Goal: Task Accomplishment & Management: Manage account settings

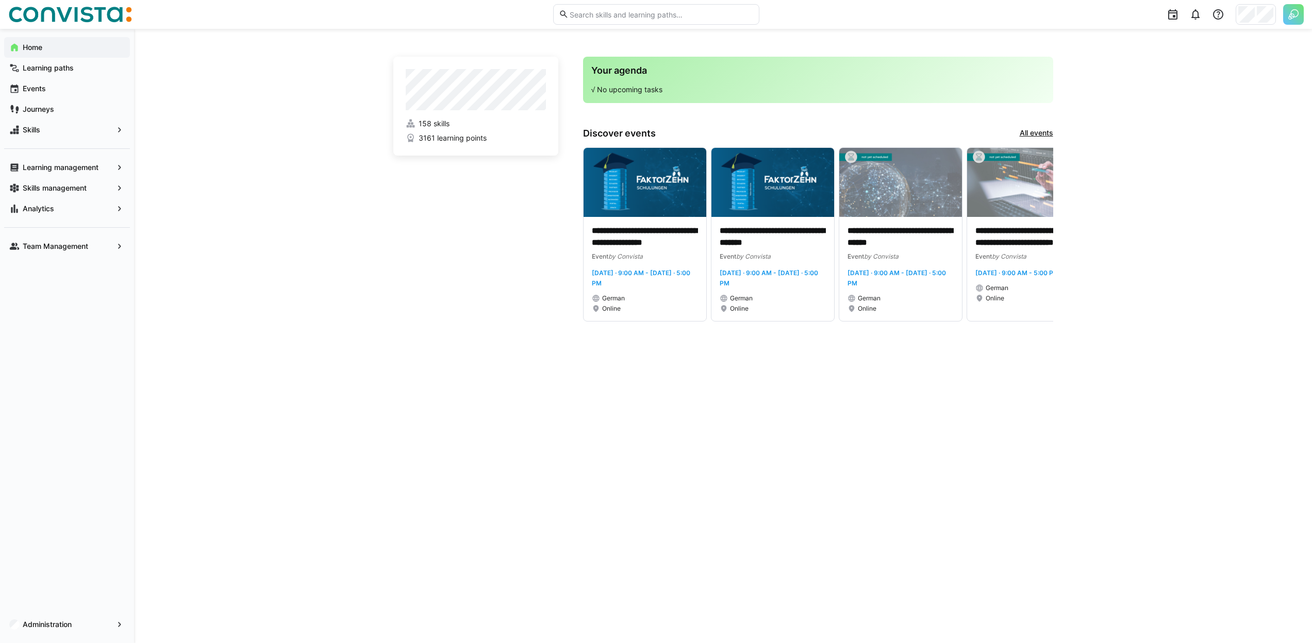
click at [1294, 14] on img at bounding box center [1293, 14] width 21 height 21
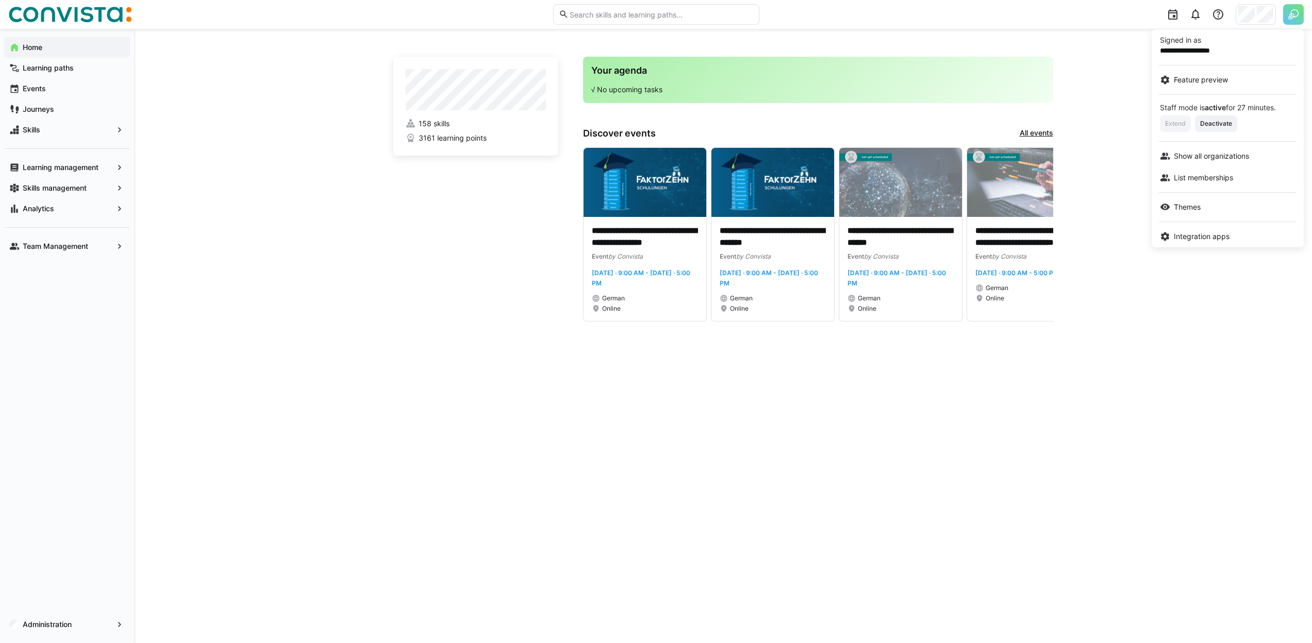
click at [68, 75] on div at bounding box center [656, 321] width 1312 height 643
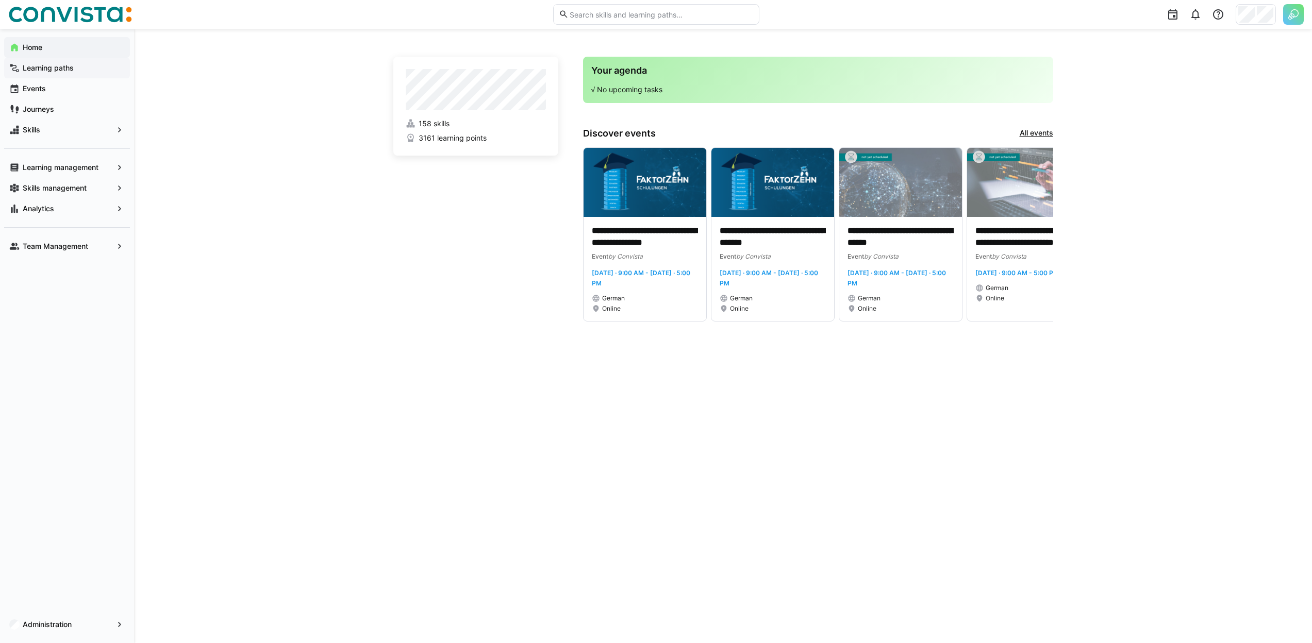
click at [0, 0] on app-navigation-label "Learning paths" at bounding box center [0, 0] width 0 height 0
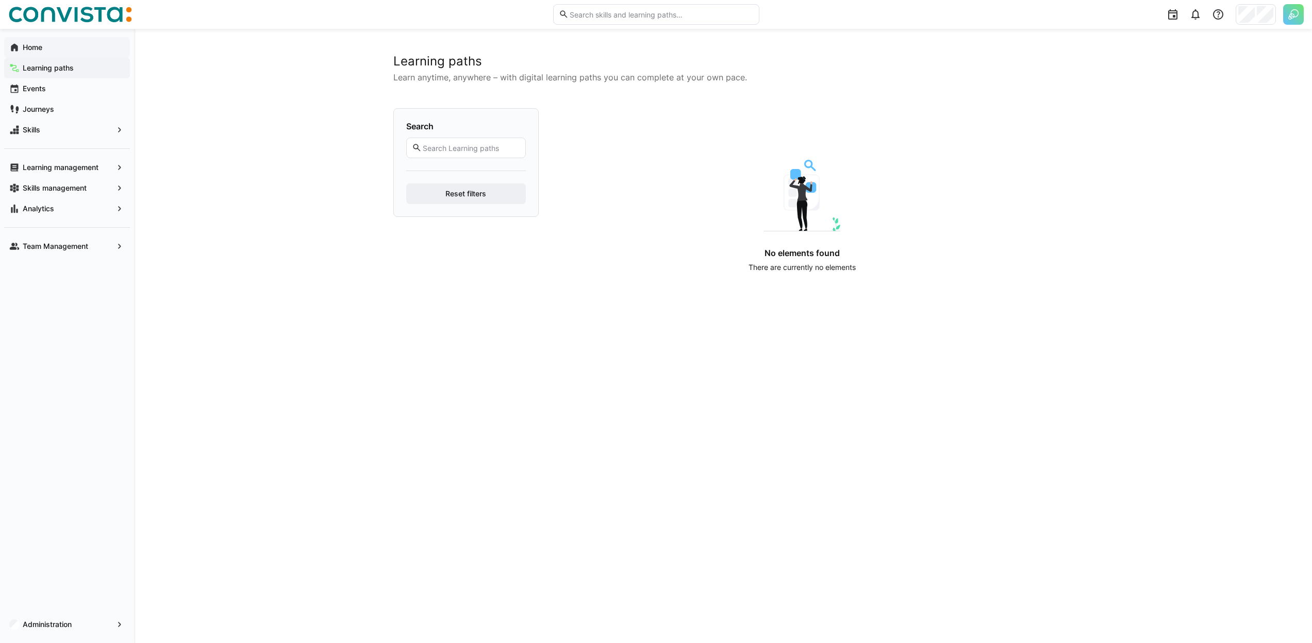
click at [65, 57] on div "Home" at bounding box center [67, 47] width 126 height 21
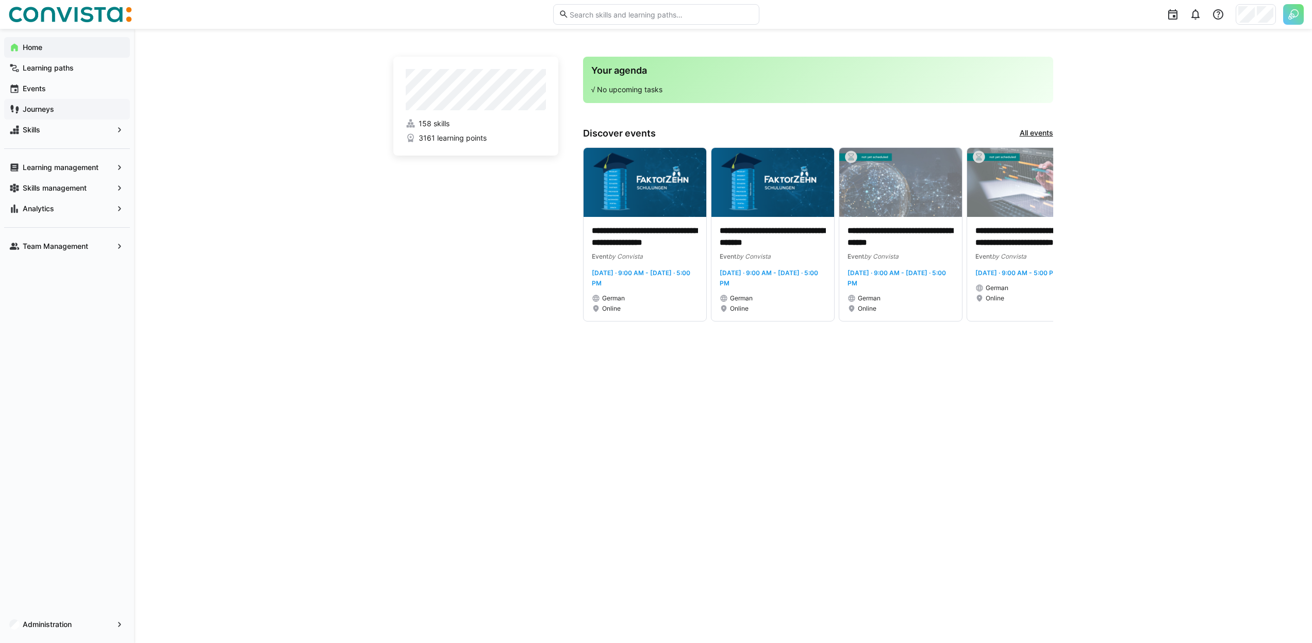
click at [69, 103] on div "Journeys" at bounding box center [67, 109] width 126 height 21
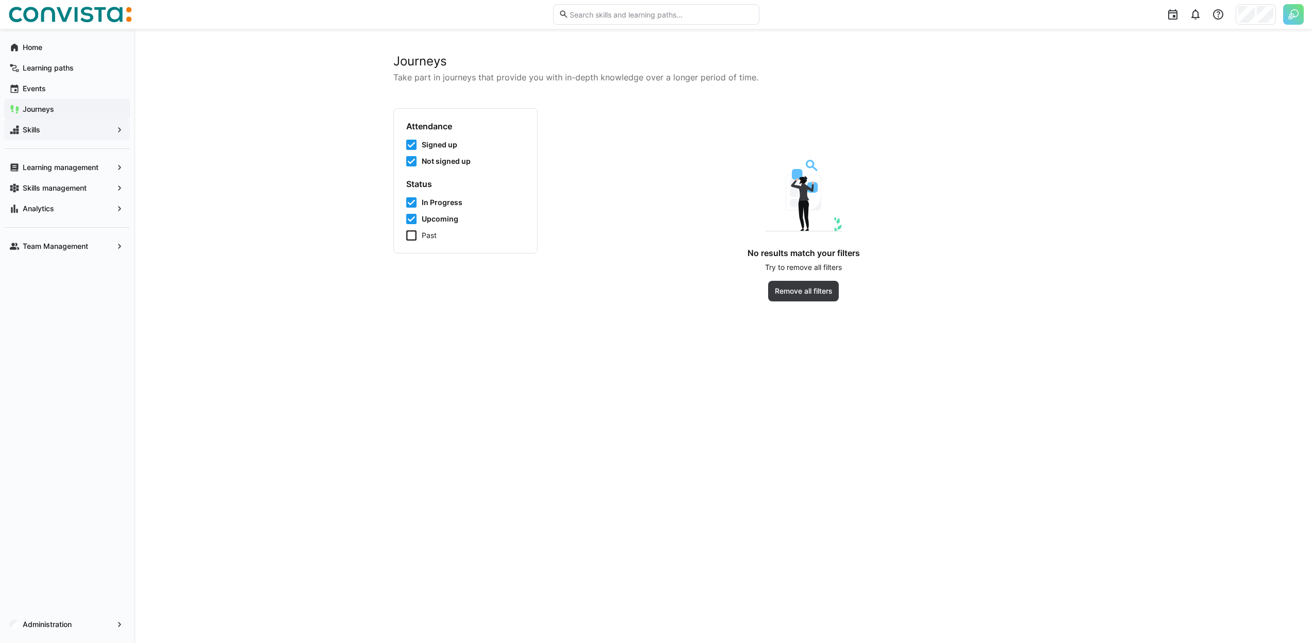
click at [42, 128] on span "Skills" at bounding box center [67, 130] width 92 height 10
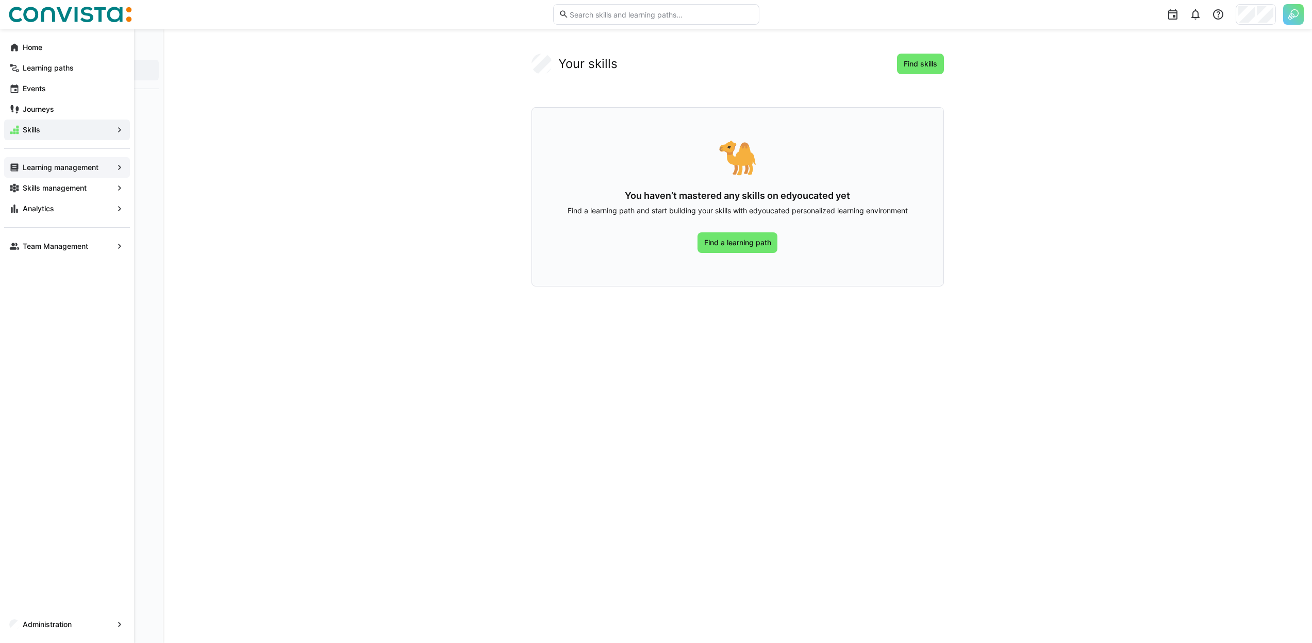
click at [48, 160] on div "Learning management" at bounding box center [67, 167] width 126 height 21
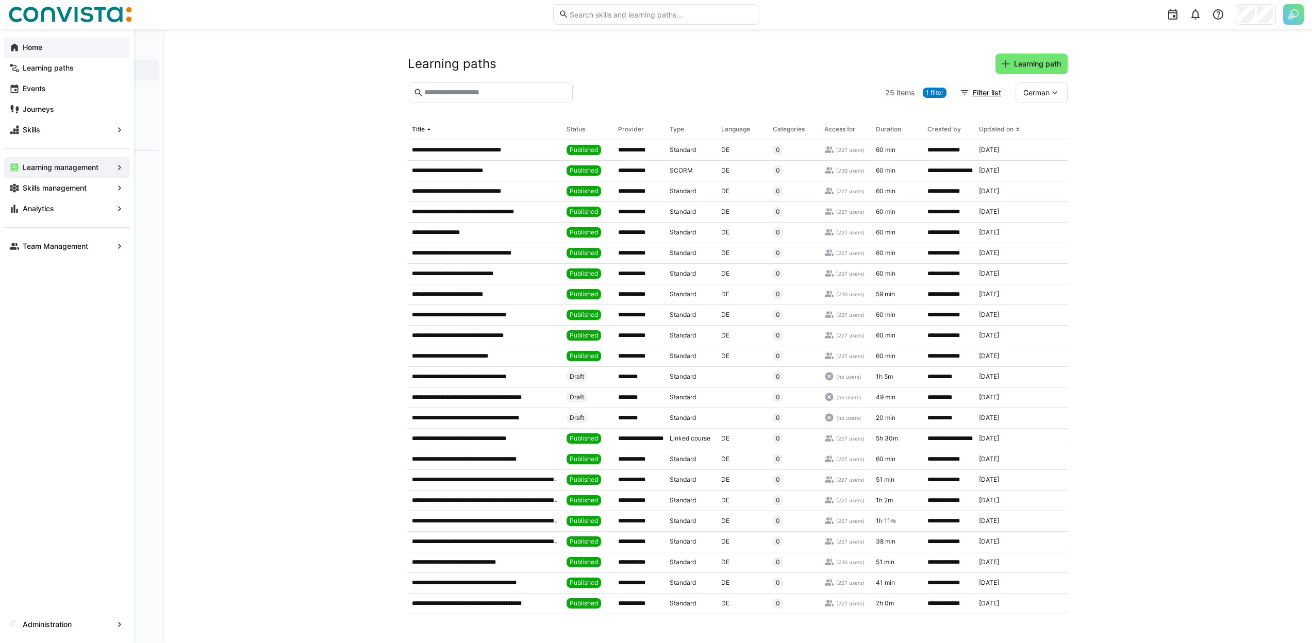
click at [18, 48] on eds-icon at bounding box center [14, 47] width 10 height 10
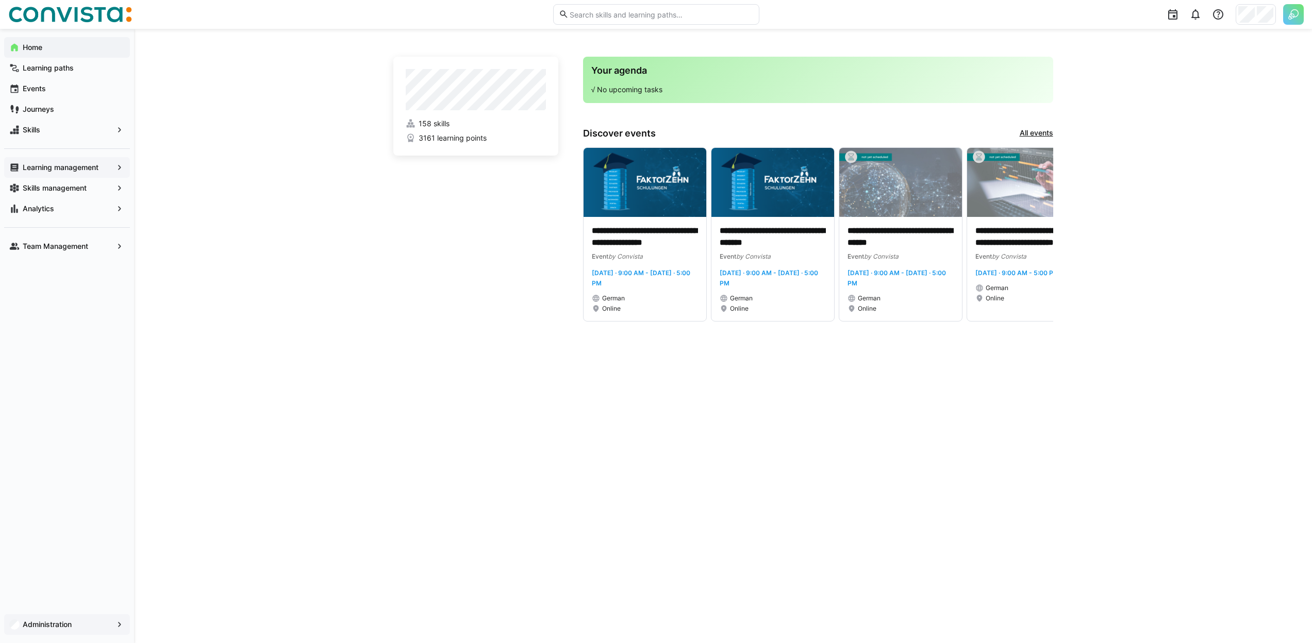
click at [80, 620] on span "Administration" at bounding box center [67, 625] width 92 height 10
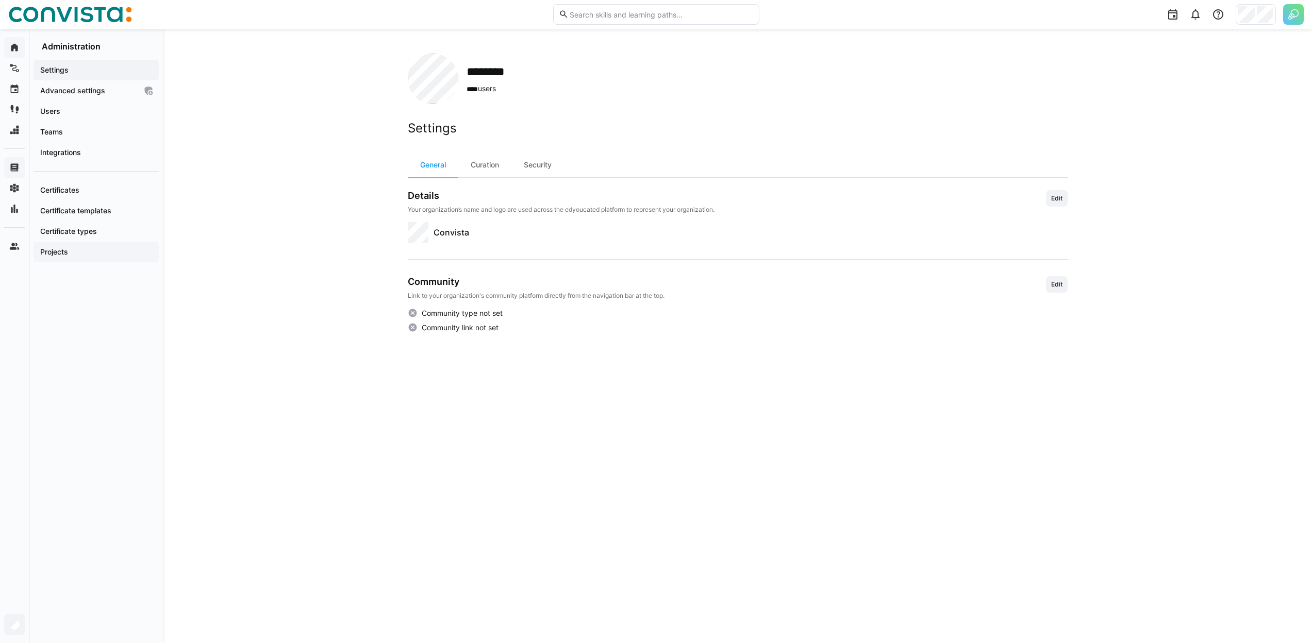
click at [70, 254] on span "Projects" at bounding box center [96, 252] width 115 height 10
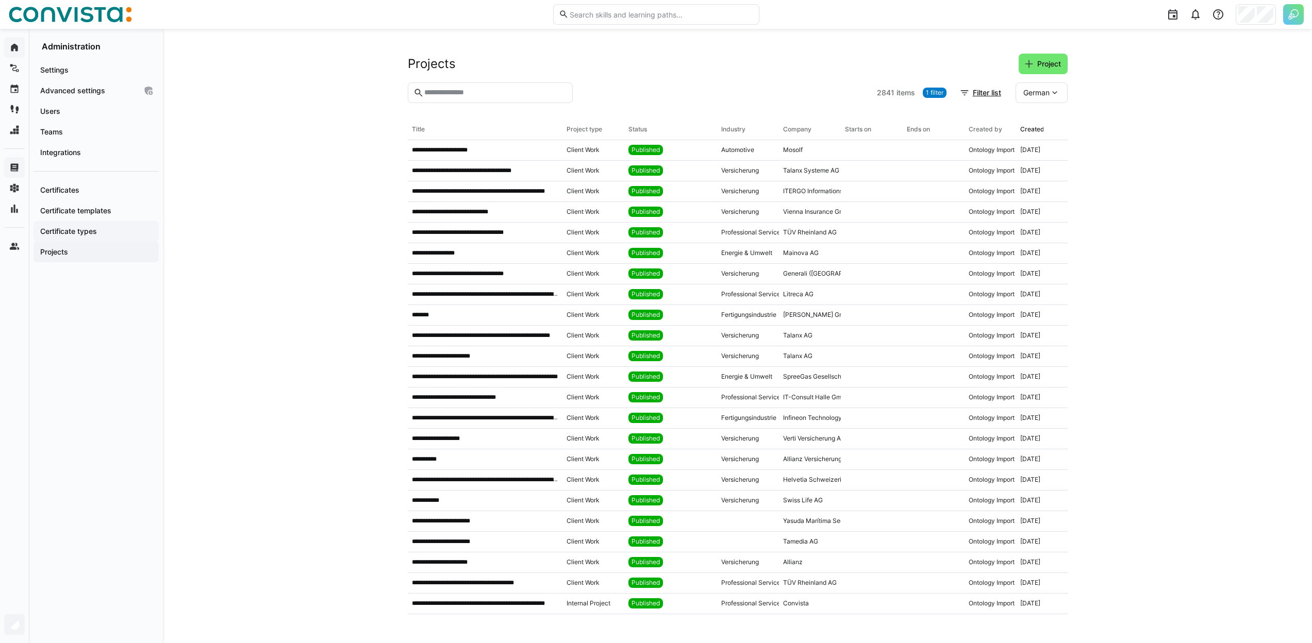
click at [0, 0] on app-navigation-label "Certificate types" at bounding box center [0, 0] width 0 height 0
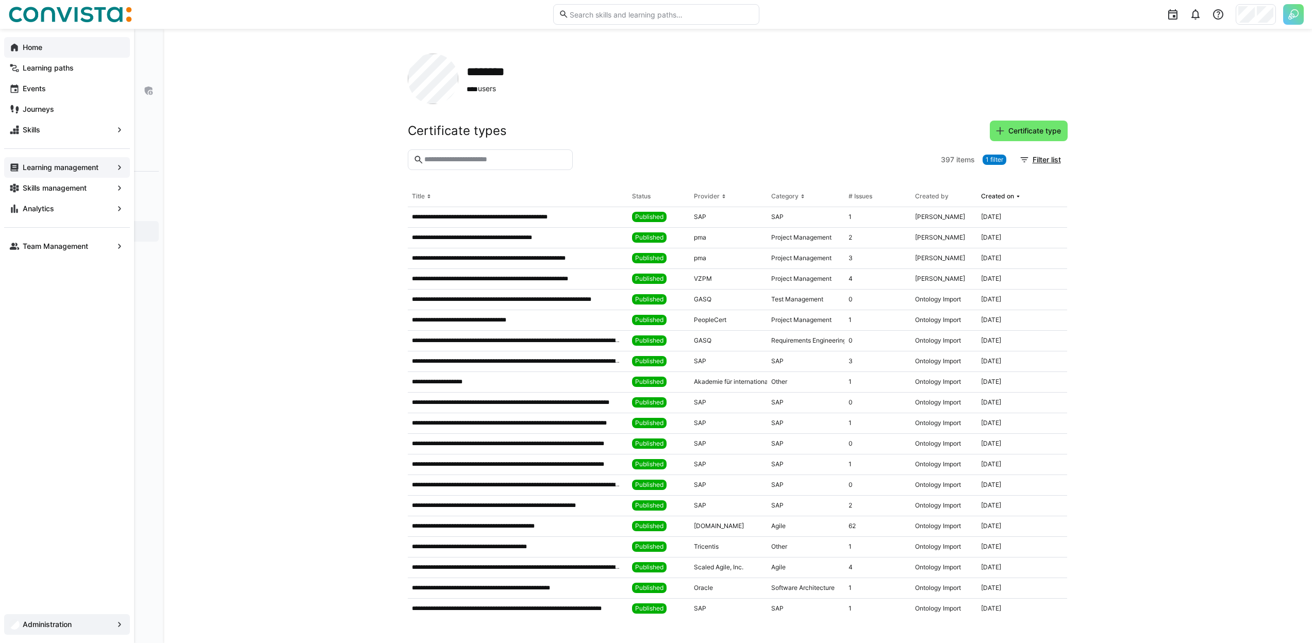
click at [19, 42] on div "Home" at bounding box center [67, 47] width 126 height 21
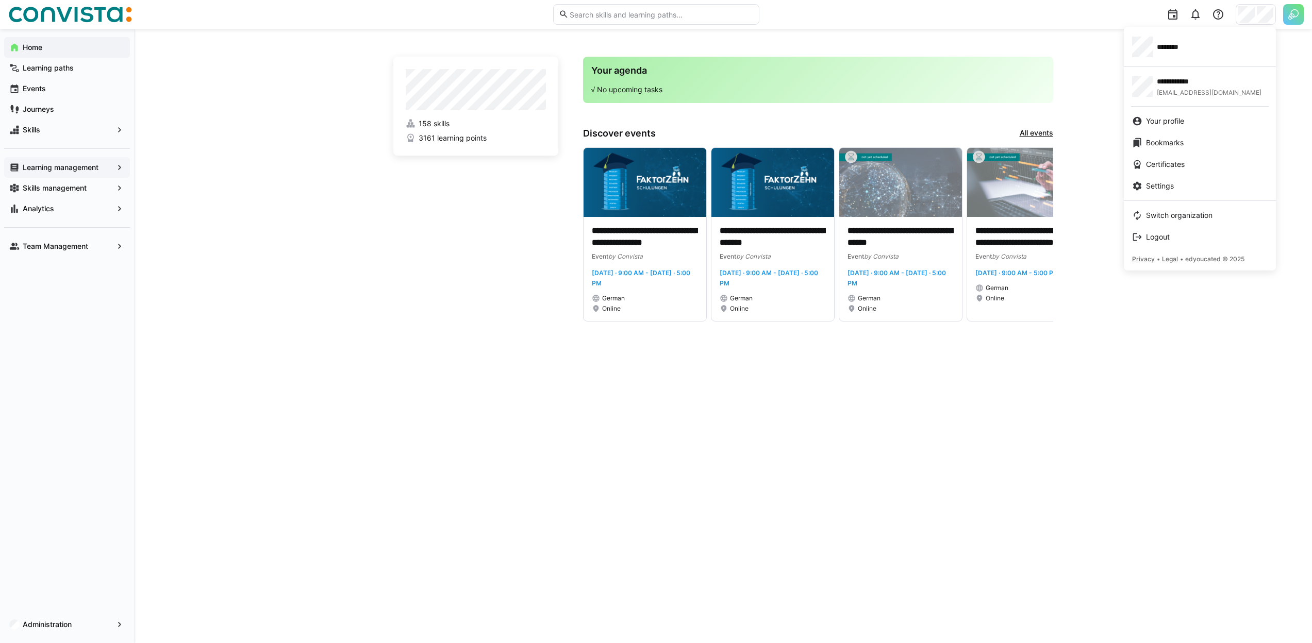
click at [1288, 11] on div at bounding box center [656, 321] width 1312 height 643
click at [1289, 13] on img at bounding box center [1293, 14] width 21 height 21
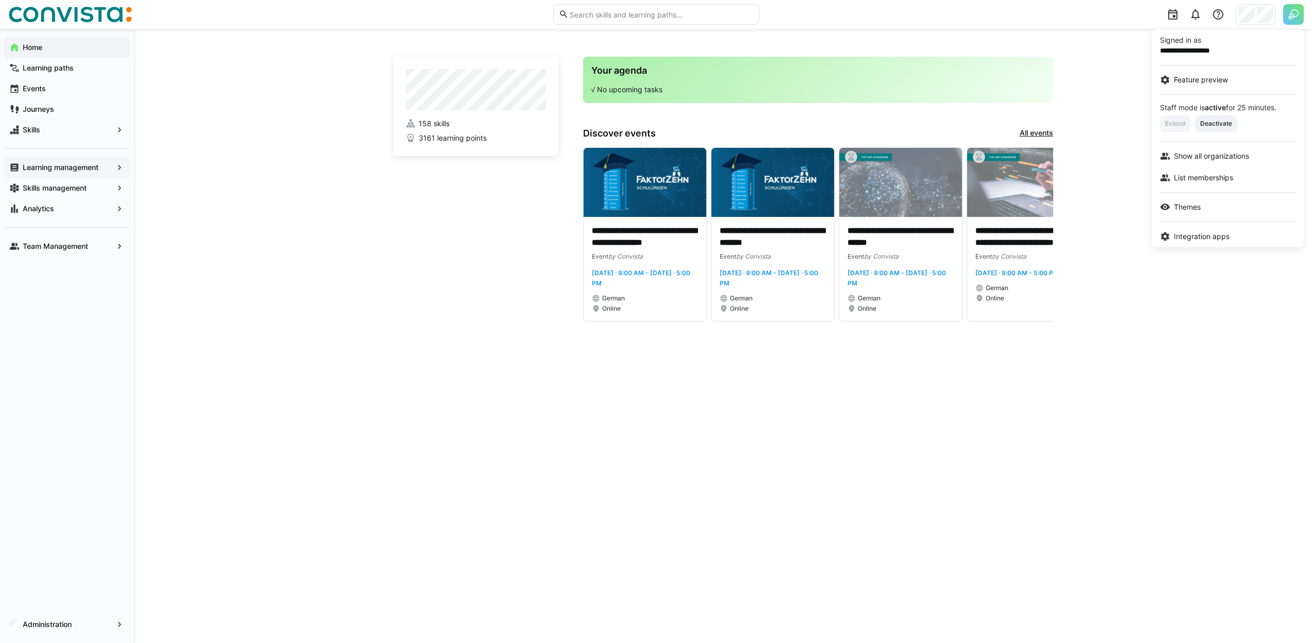
click at [1288, 20] on div at bounding box center [656, 321] width 1312 height 643
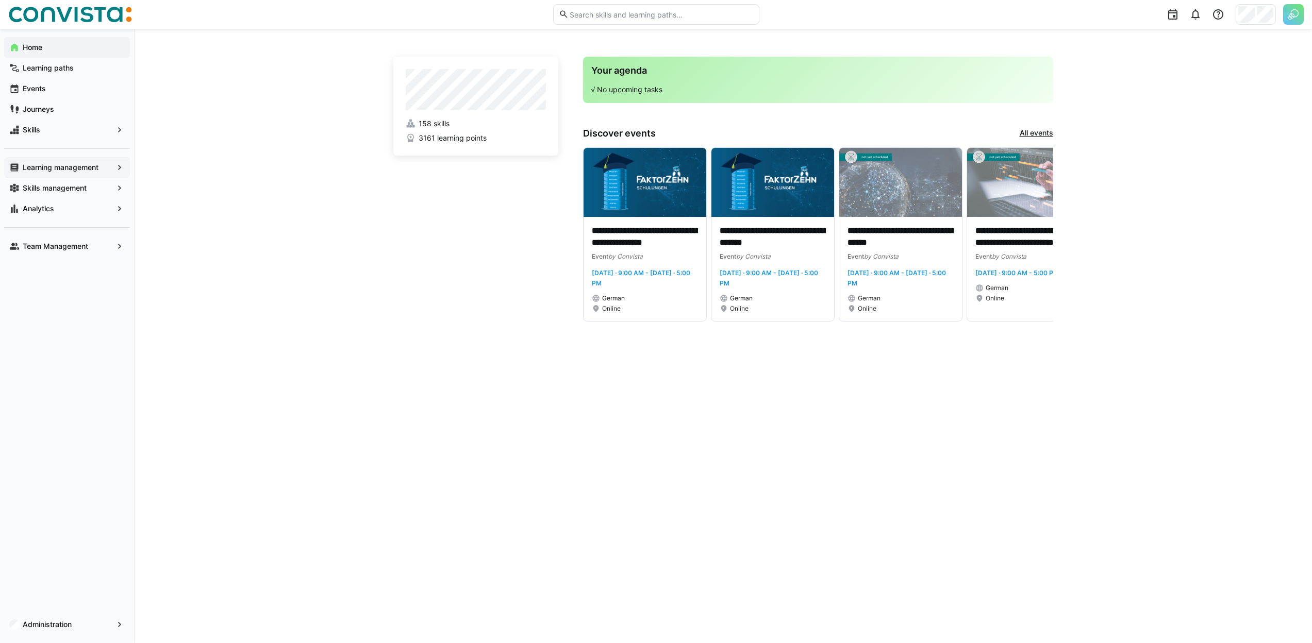
click at [1288, 20] on img at bounding box center [1293, 14] width 21 height 21
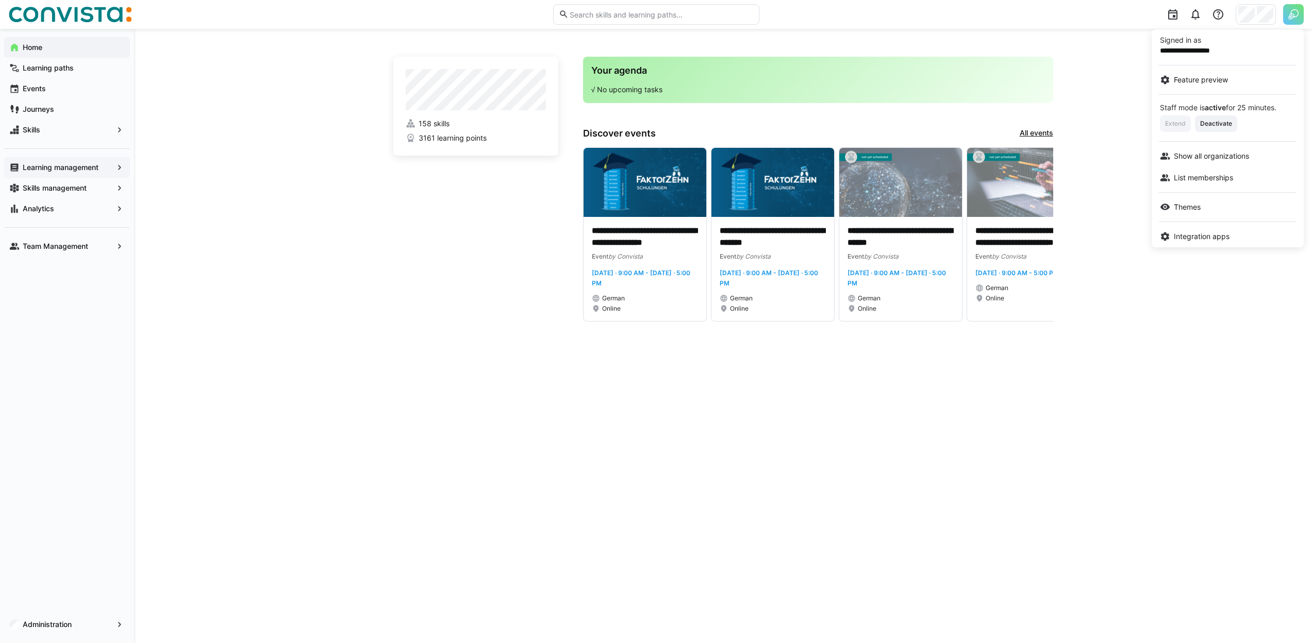
click at [1259, 12] on div at bounding box center [656, 321] width 1312 height 643
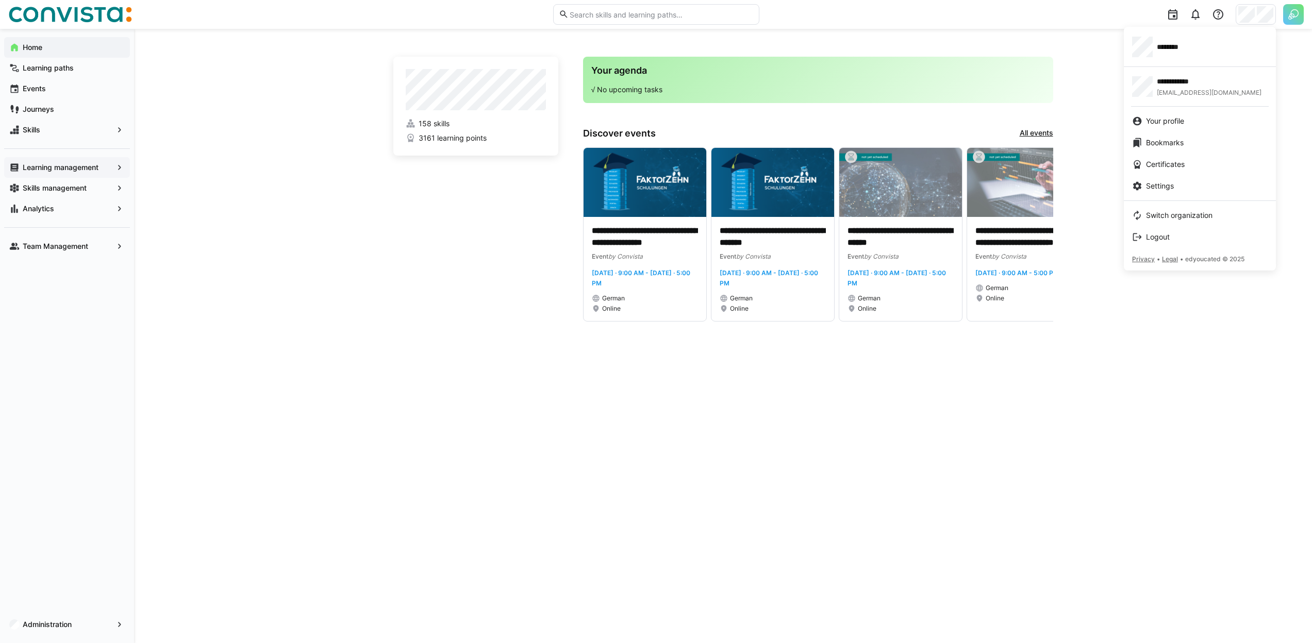
click at [101, 209] on div at bounding box center [656, 321] width 1312 height 643
click at [101, 209] on span "Analytics" at bounding box center [67, 209] width 92 height 10
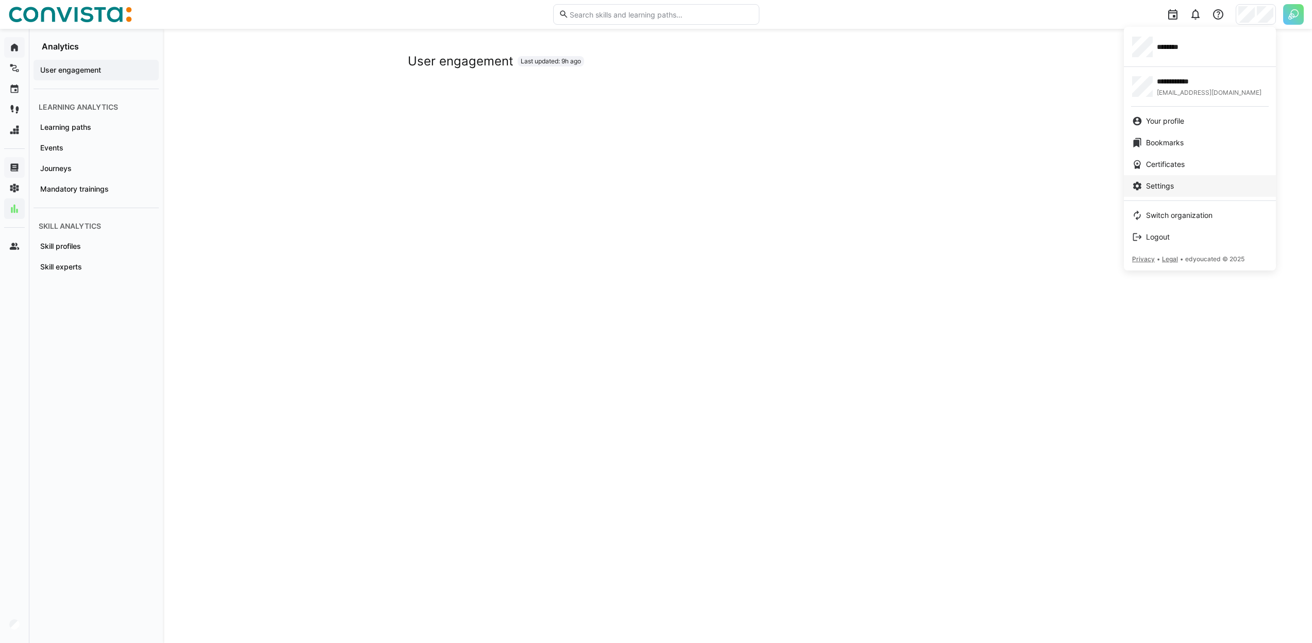
click at [1185, 184] on div "Settings" at bounding box center [1200, 186] width 136 height 10
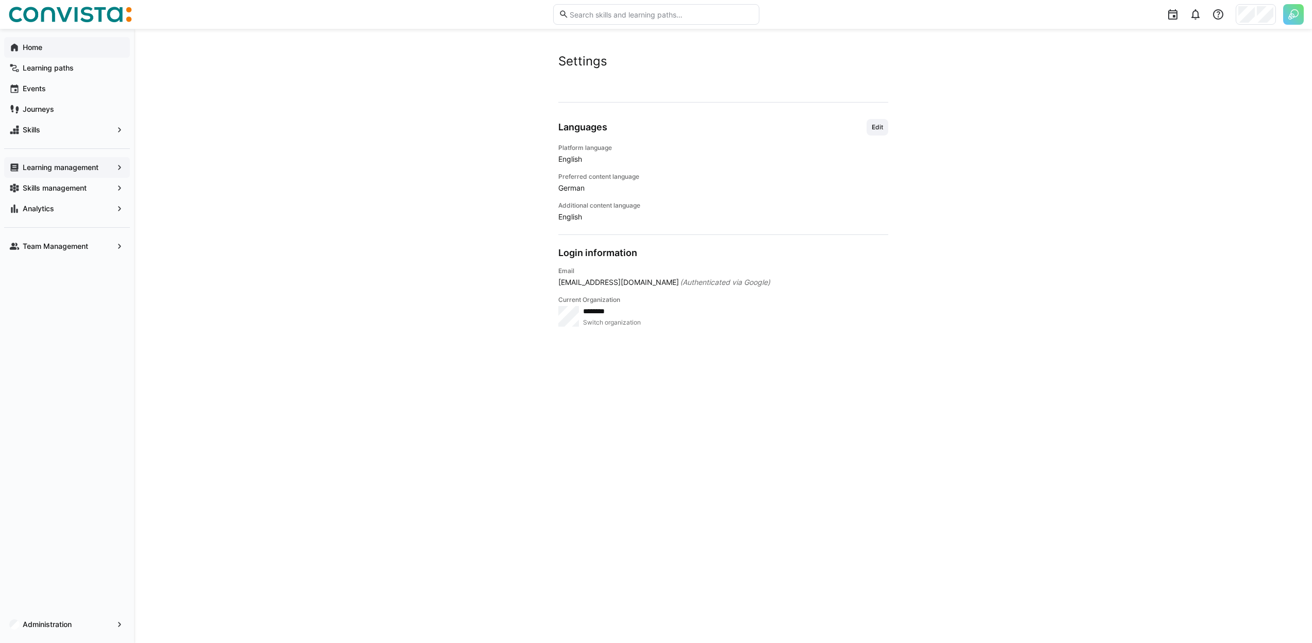
click at [1245, 28] on div at bounding box center [1036, 14] width 538 height 29
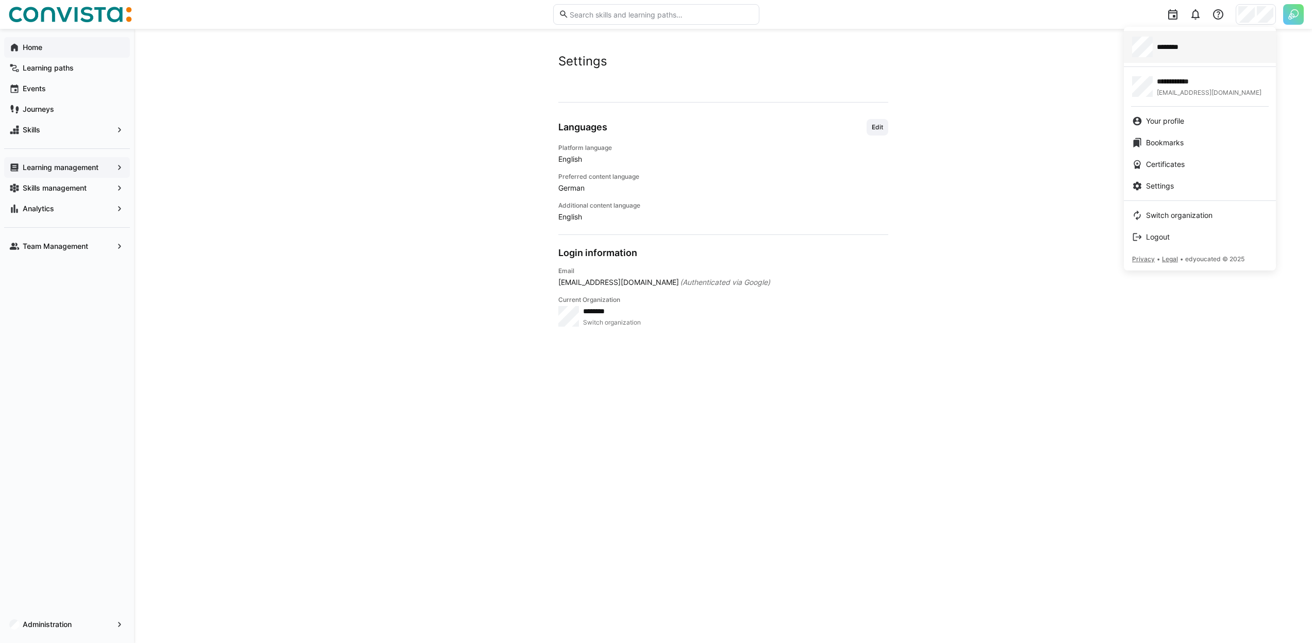
click at [1217, 56] on div "********" at bounding box center [1200, 47] width 136 height 21
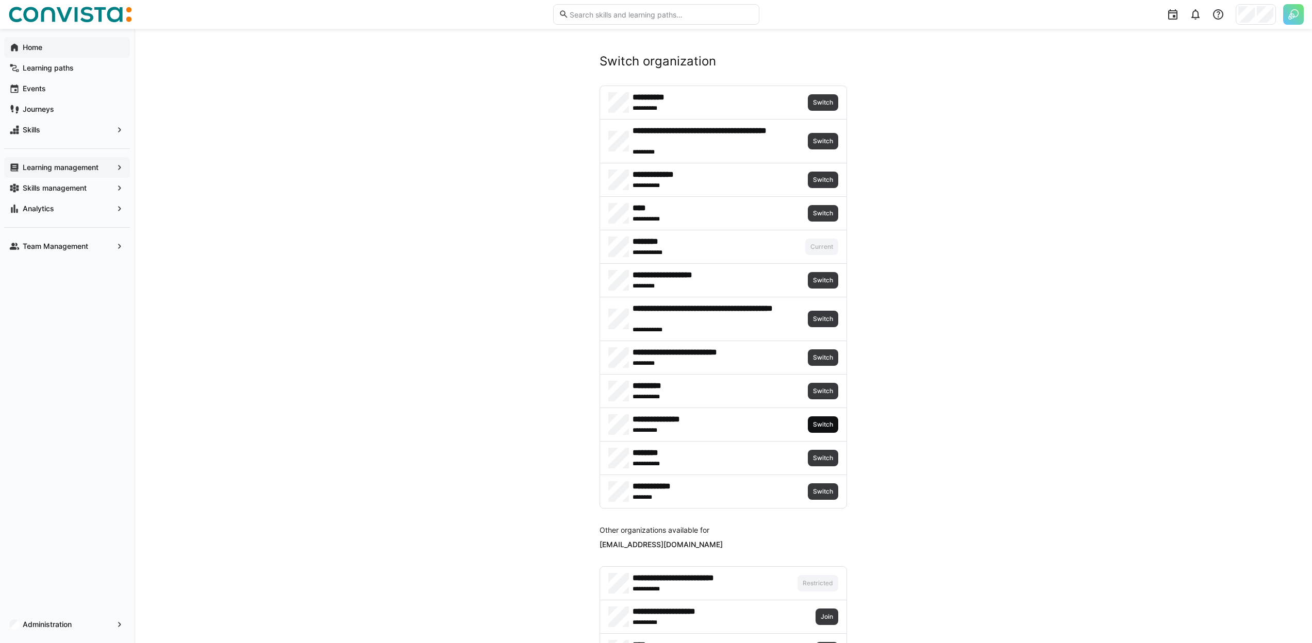
click at [824, 419] on span "Switch" at bounding box center [823, 425] width 30 height 16
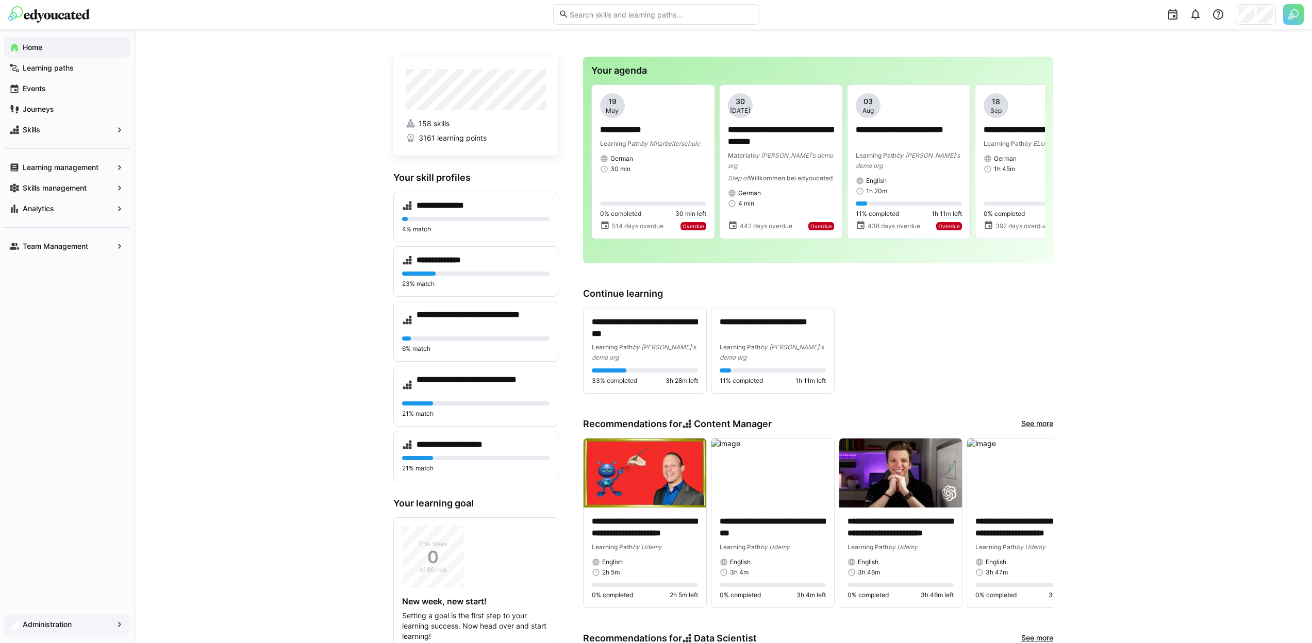
click at [60, 629] on span "Administration" at bounding box center [67, 625] width 92 height 10
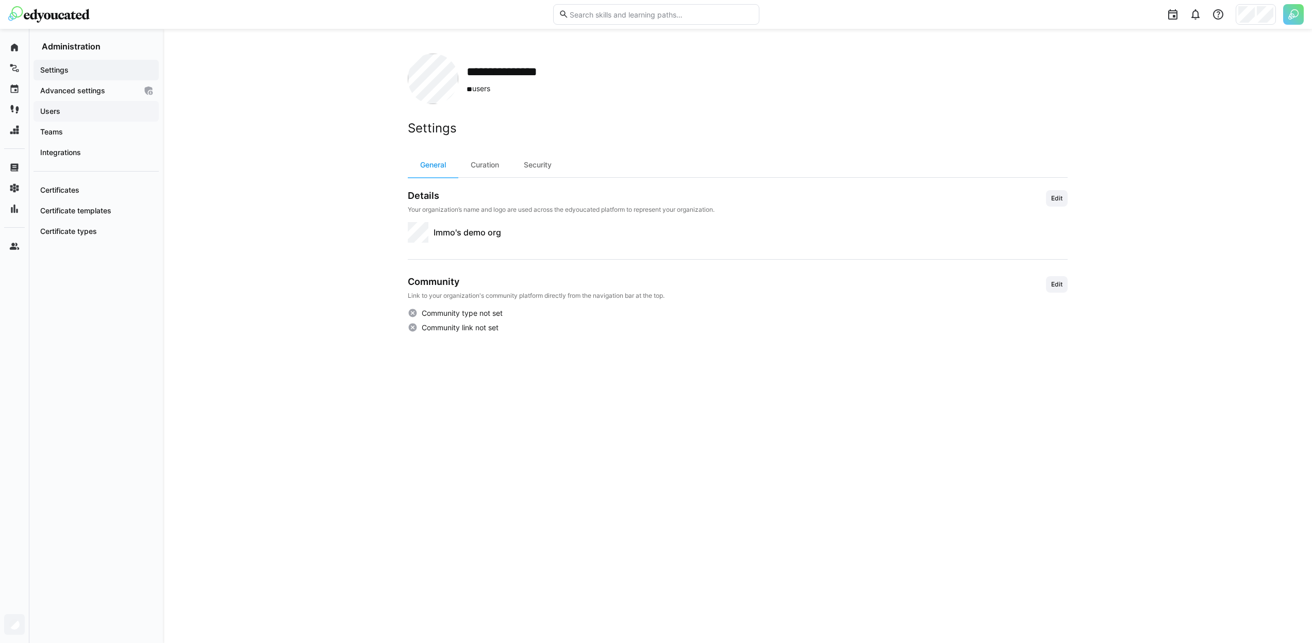
click at [108, 106] on span "Users" at bounding box center [96, 111] width 115 height 10
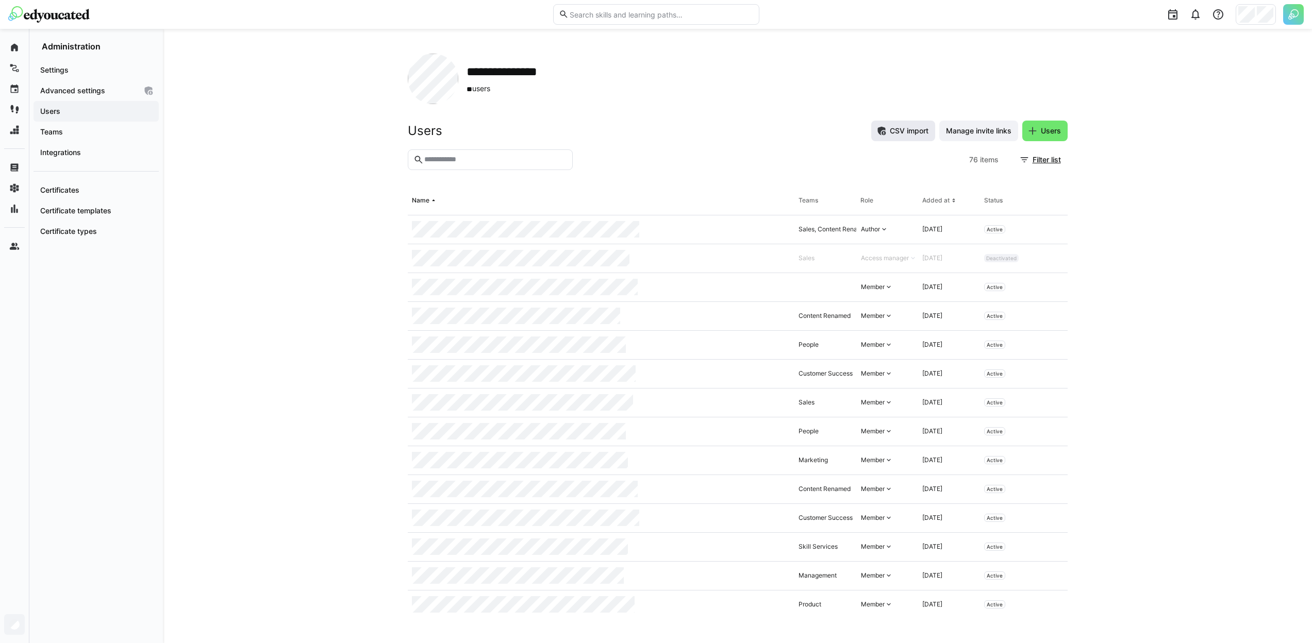
click at [890, 132] on span "CSV import" at bounding box center [909, 131] width 42 height 10
click at [1295, 22] on div at bounding box center [656, 321] width 1312 height 643
click at [1295, 19] on img at bounding box center [1293, 14] width 21 height 21
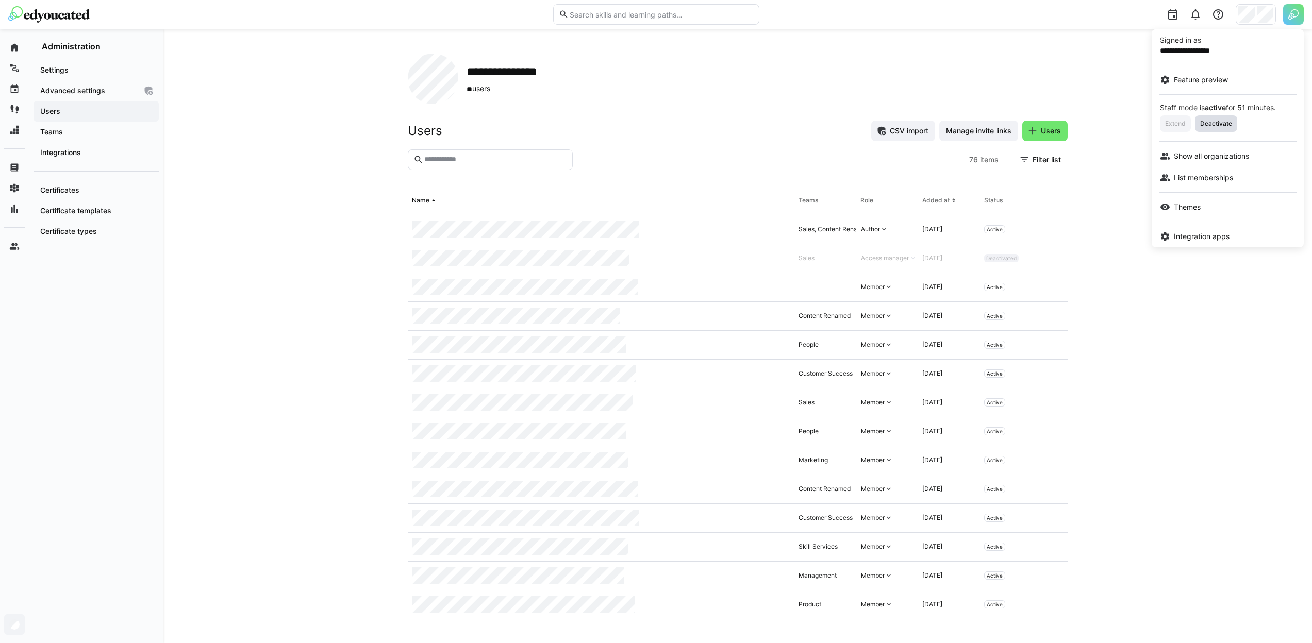
click at [1214, 123] on span "Deactivate" at bounding box center [1216, 124] width 34 height 8
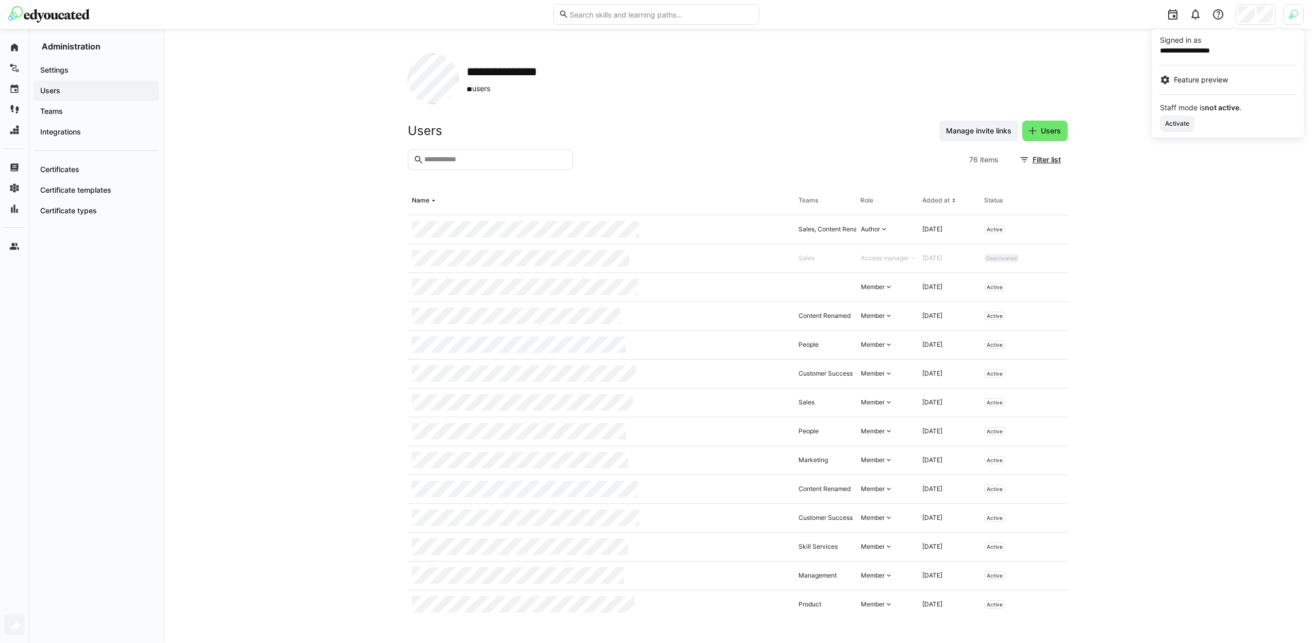
click at [1007, 86] on div at bounding box center [656, 321] width 1312 height 643
click at [974, 130] on span "Manage invite links" at bounding box center [978, 131] width 69 height 10
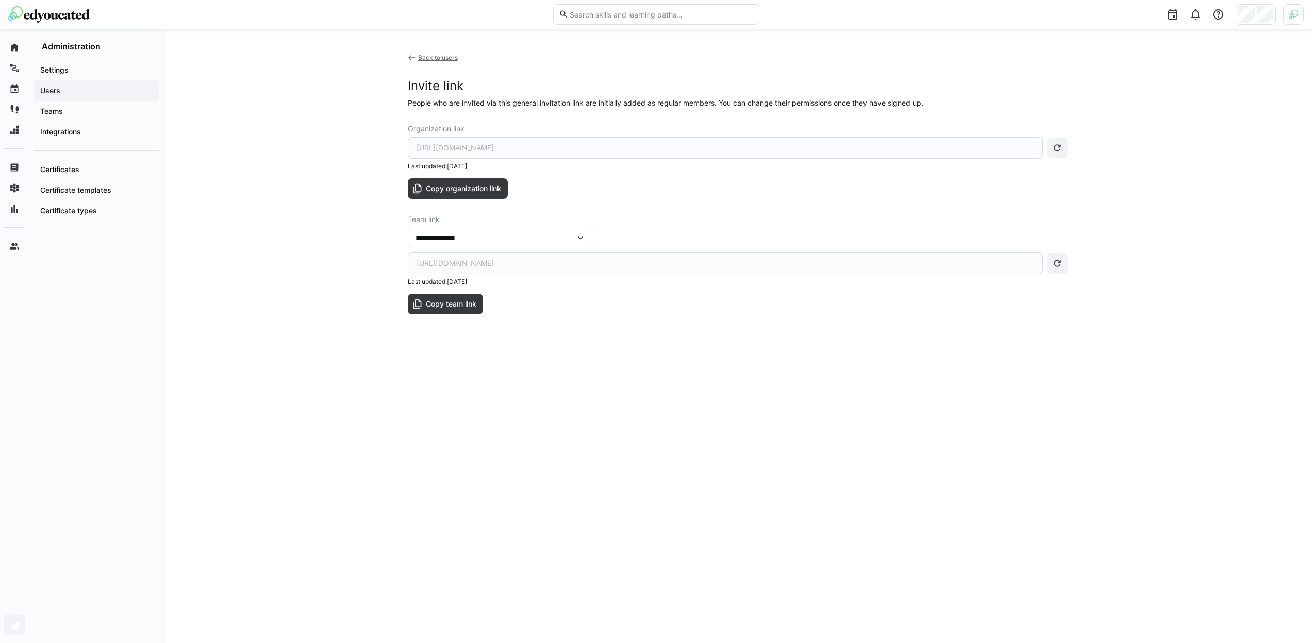
click at [1003, 192] on div "Organization link https://app.edyoucated.org/invitation/organization/c7623dd7-4…" at bounding box center [738, 162] width 660 height 74
click at [1010, 88] on div at bounding box center [656, 321] width 1312 height 643
click at [1060, 147] on eds-icon at bounding box center [1057, 148] width 10 height 10
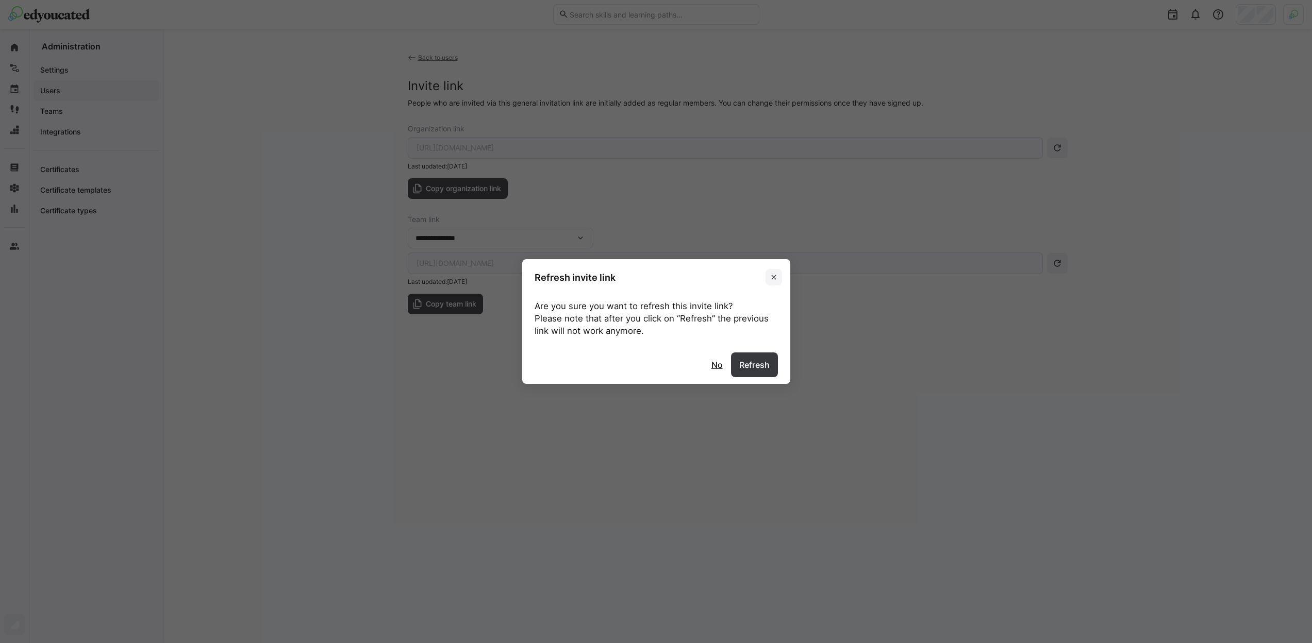
click at [778, 280] on eds-icon at bounding box center [774, 277] width 8 height 8
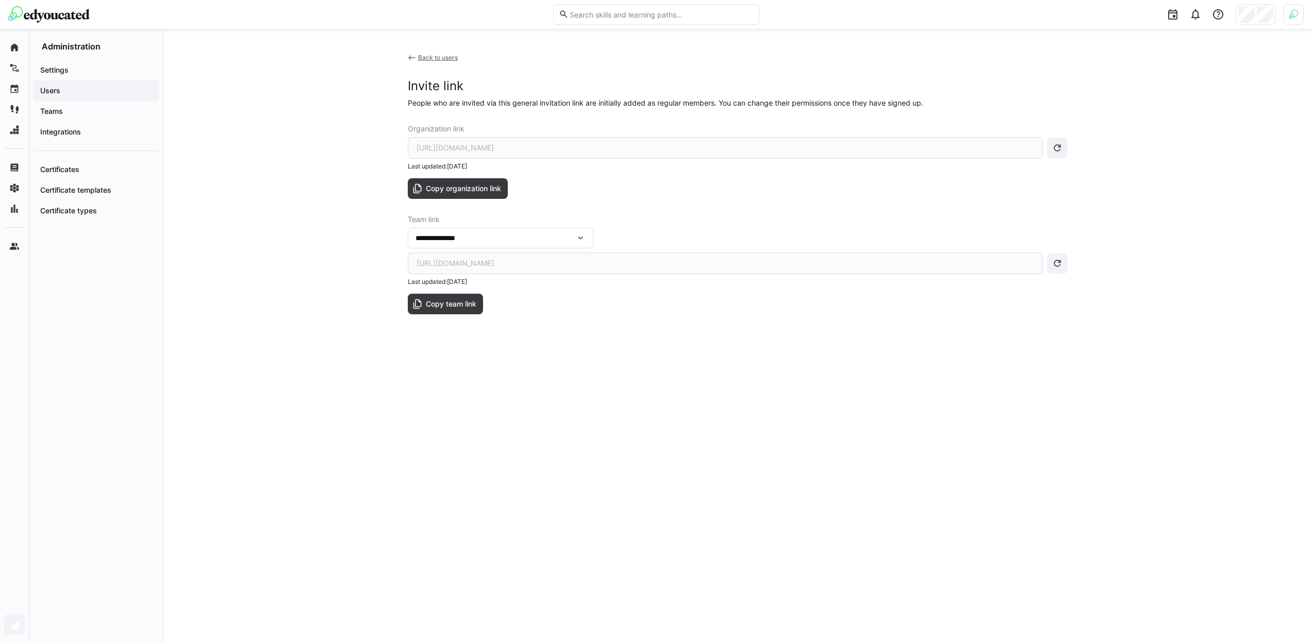
click at [437, 59] on div "Back to users" at bounding box center [438, 58] width 40 height 8
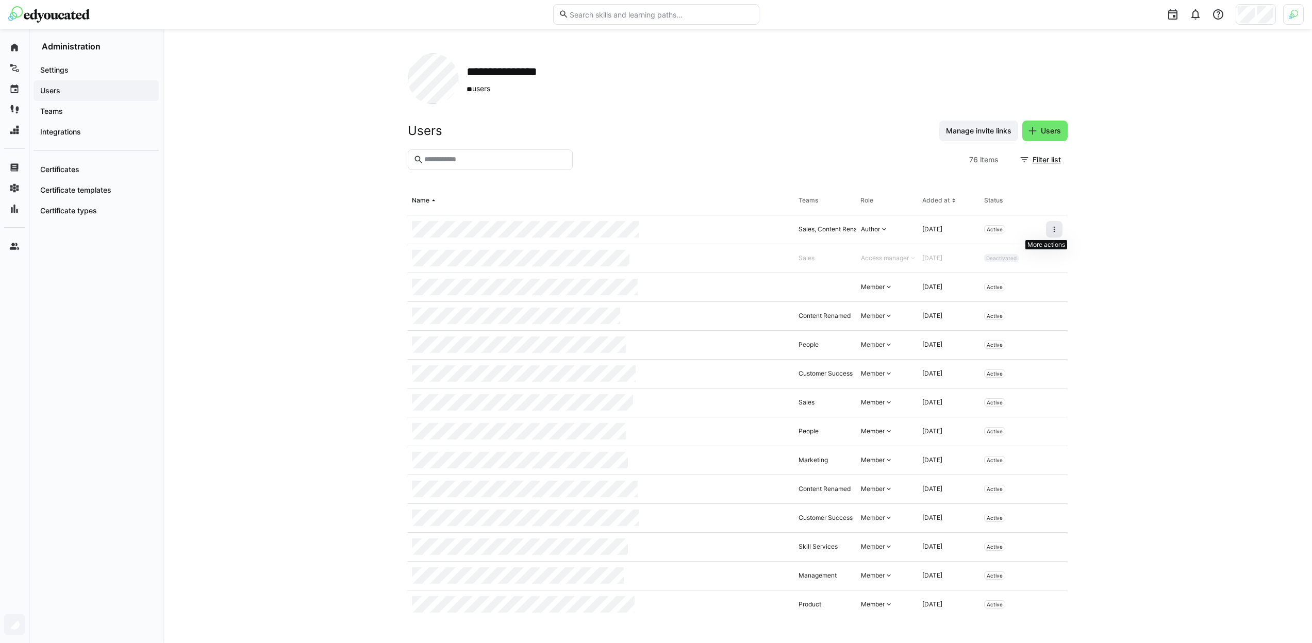
click at [1050, 231] on eds-icon at bounding box center [1054, 229] width 8 height 8
click at [47, 19] on img at bounding box center [48, 14] width 81 height 16
